Goal: Task Accomplishment & Management: Use online tool/utility

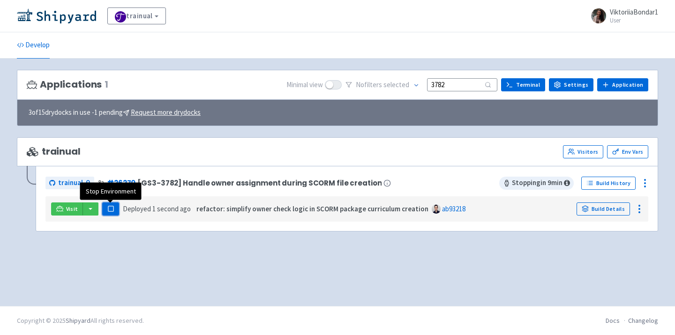
click at [117, 210] on button "Pause" at bounding box center [110, 209] width 17 height 13
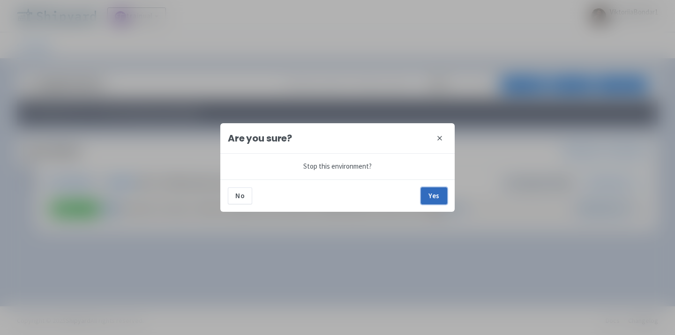
click at [438, 193] on button "Yes" at bounding box center [434, 196] width 26 height 17
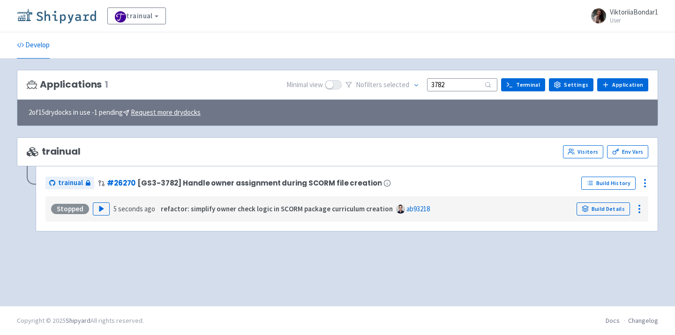
click at [72, 14] on img at bounding box center [56, 15] width 79 height 15
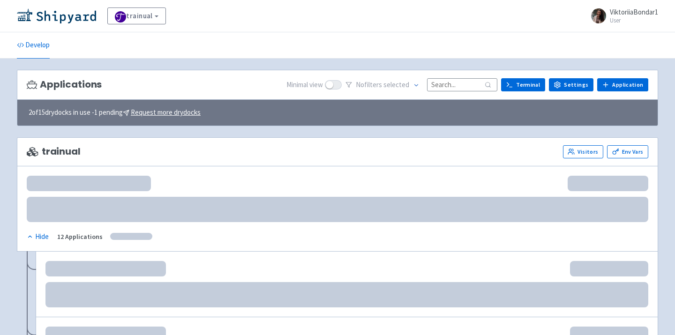
click at [452, 89] on input at bounding box center [462, 84] width 70 height 13
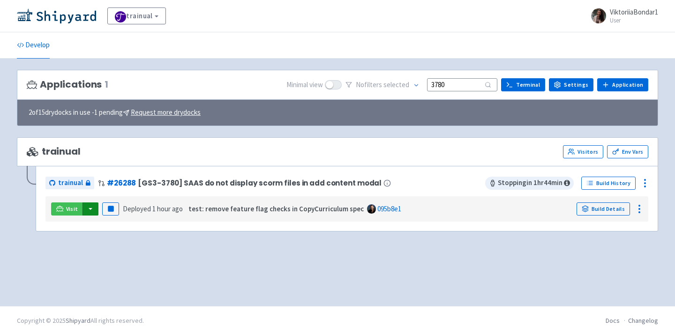
type input "3780"
click at [90, 213] on button "button" at bounding box center [91, 209] width 16 height 13
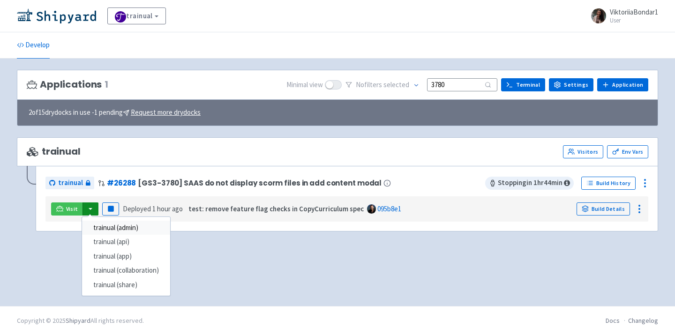
click at [110, 231] on link "trainual (admin)" at bounding box center [126, 228] width 88 height 15
